Goal: Information Seeking & Learning: Understand process/instructions

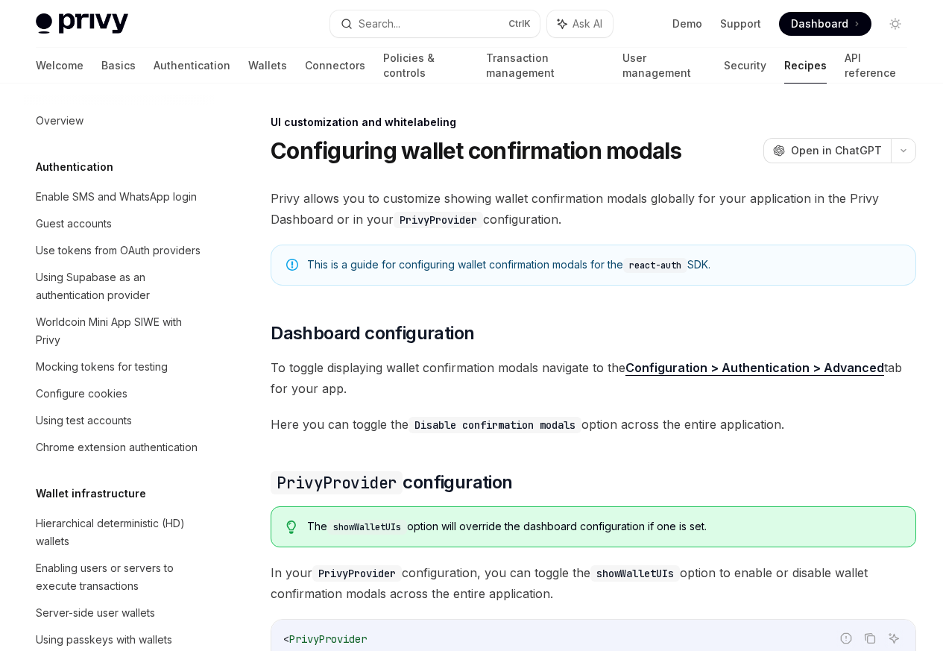
scroll to position [652, 0]
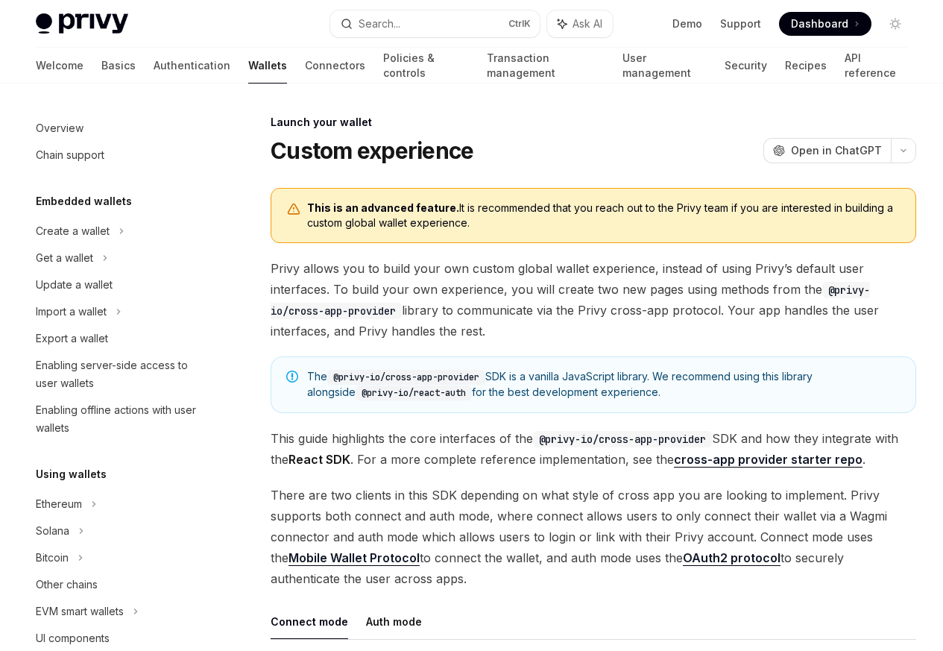
scroll to position [683, 0]
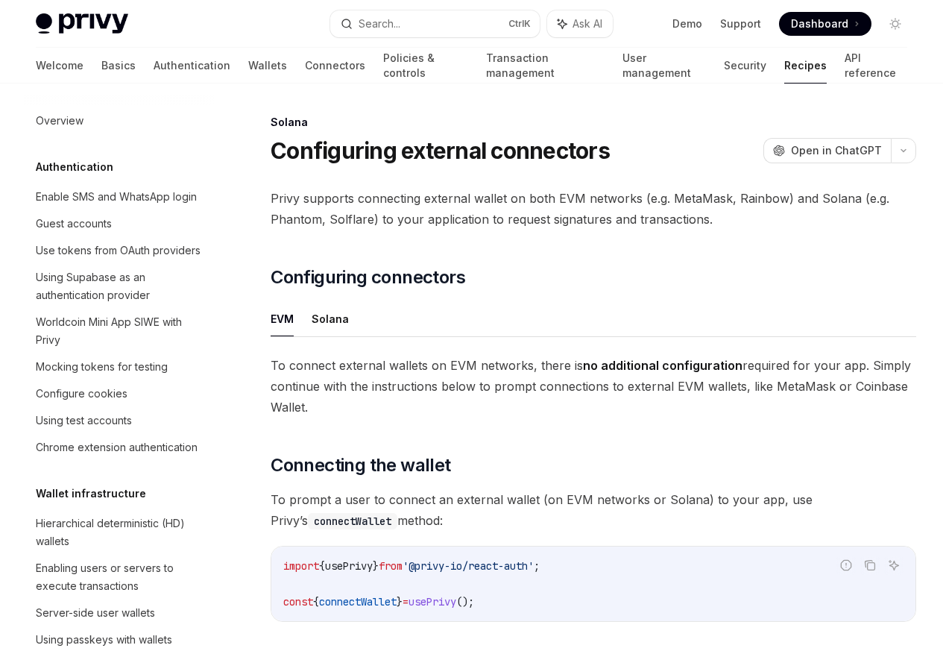
scroll to position [2387, 0]
